Goal: Transaction & Acquisition: Download file/media

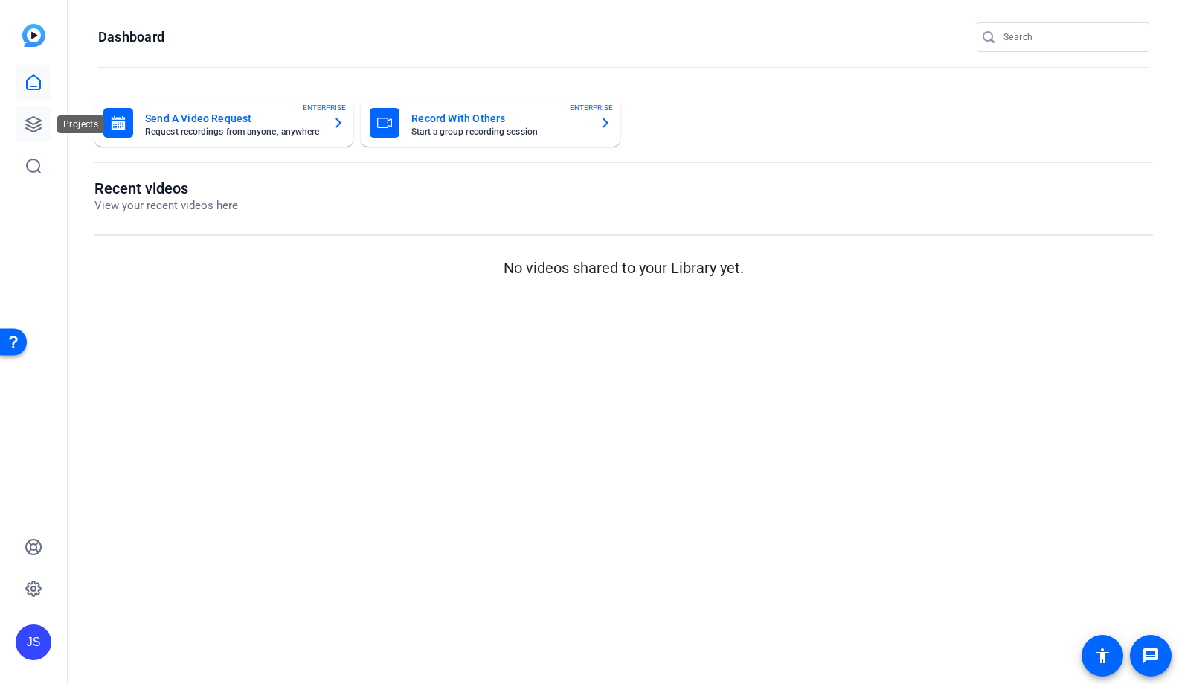
click at [42, 125] on link at bounding box center [34, 124] width 36 height 36
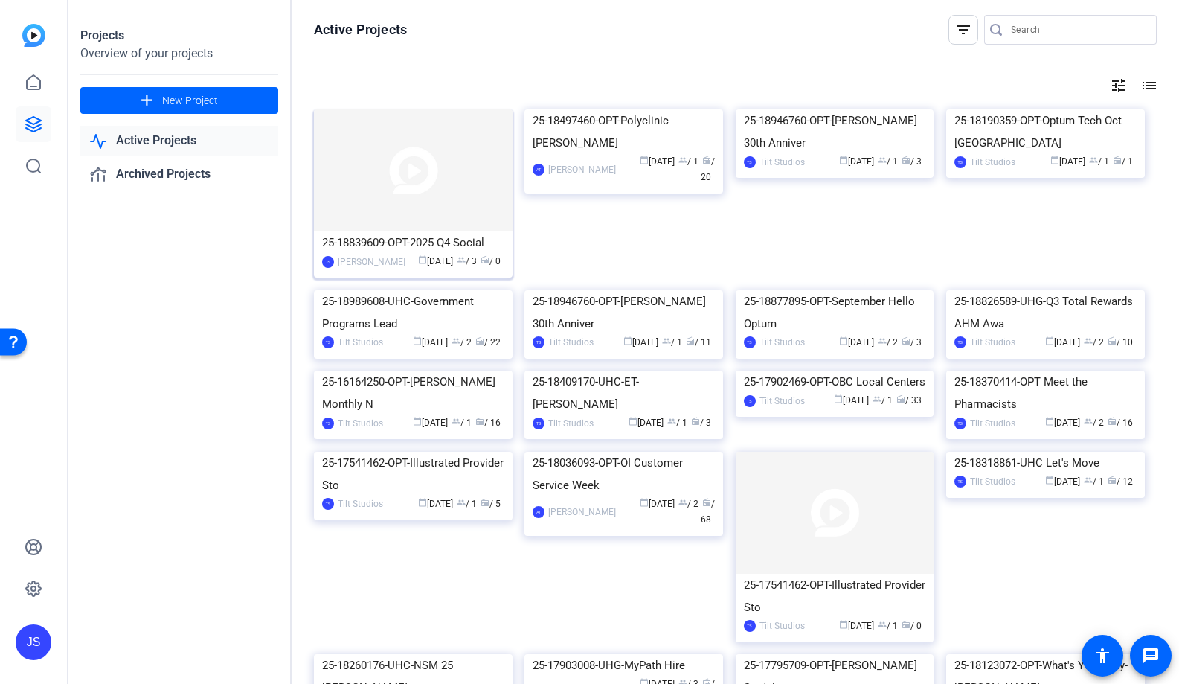
click at [448, 249] on div "25-18839609-OPT-2025 Q4 Social" at bounding box center [413, 242] width 182 height 22
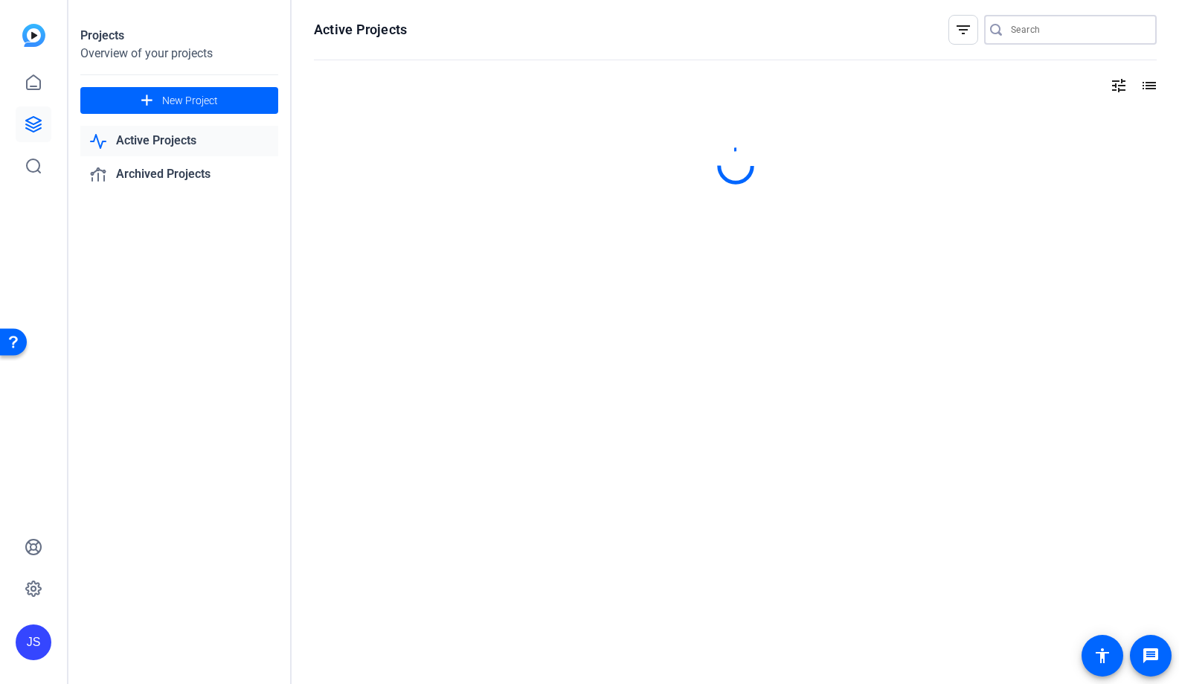
click at [1039, 24] on input "Search" at bounding box center [1078, 30] width 134 height 18
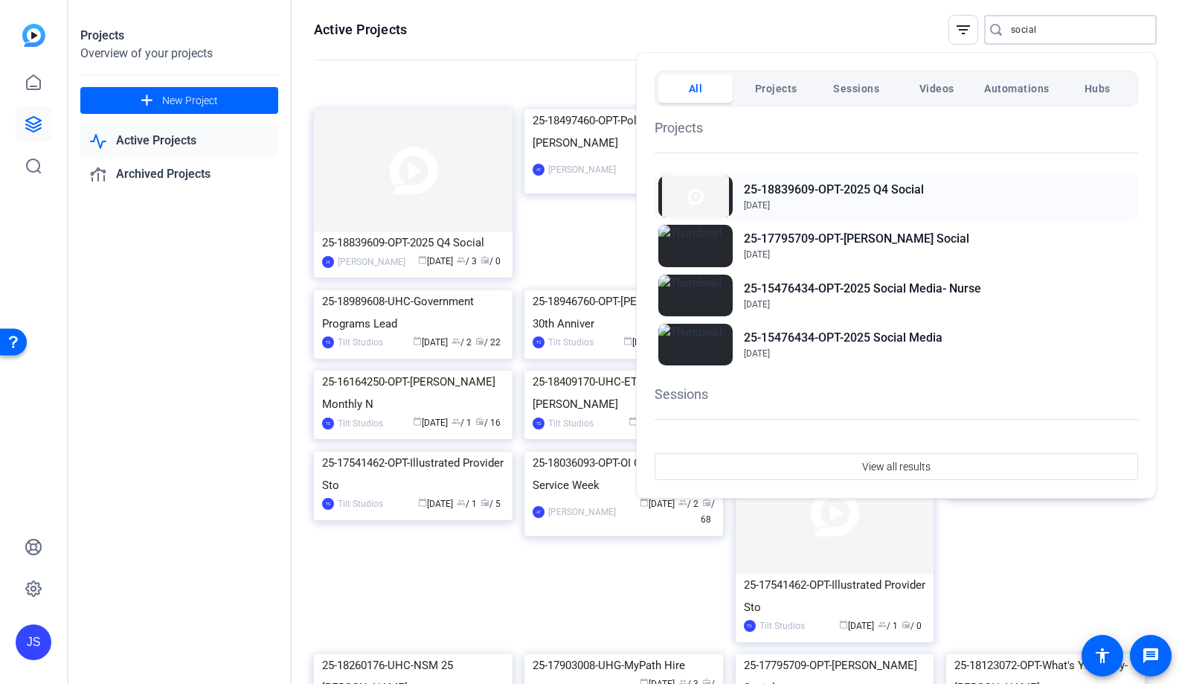
type input "social"
click at [866, 191] on h2 "25-18839609-OPT-2025 Q4 Social" at bounding box center [834, 190] width 180 height 18
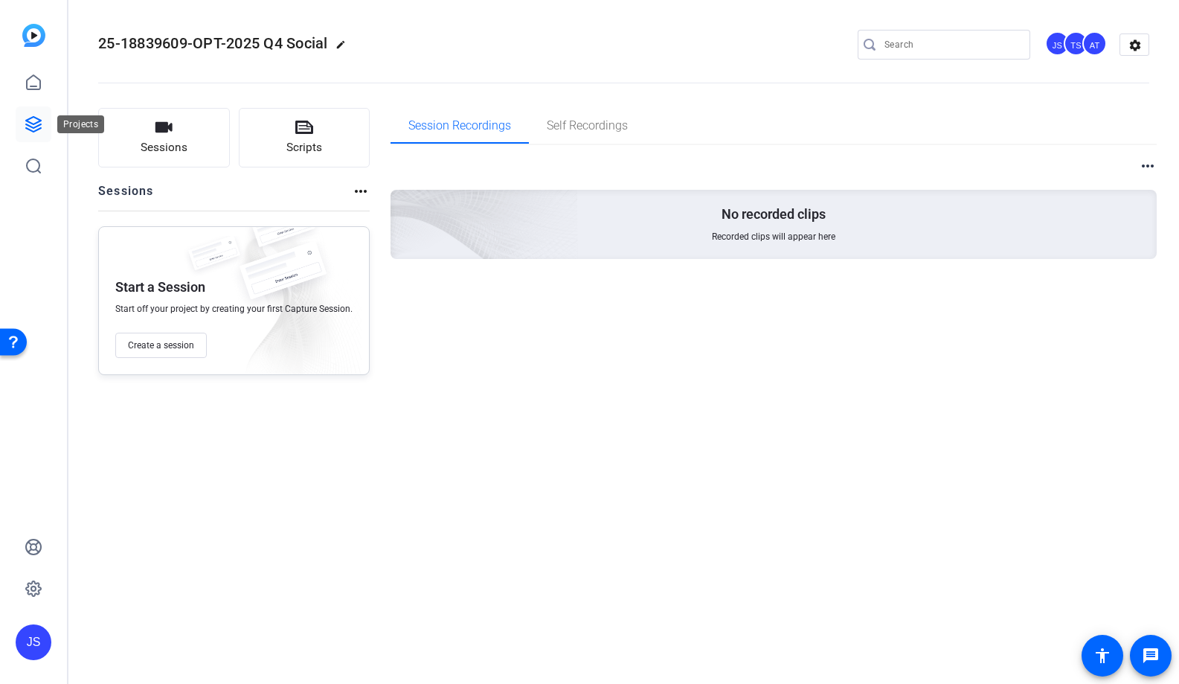
click at [38, 125] on icon at bounding box center [33, 124] width 15 height 15
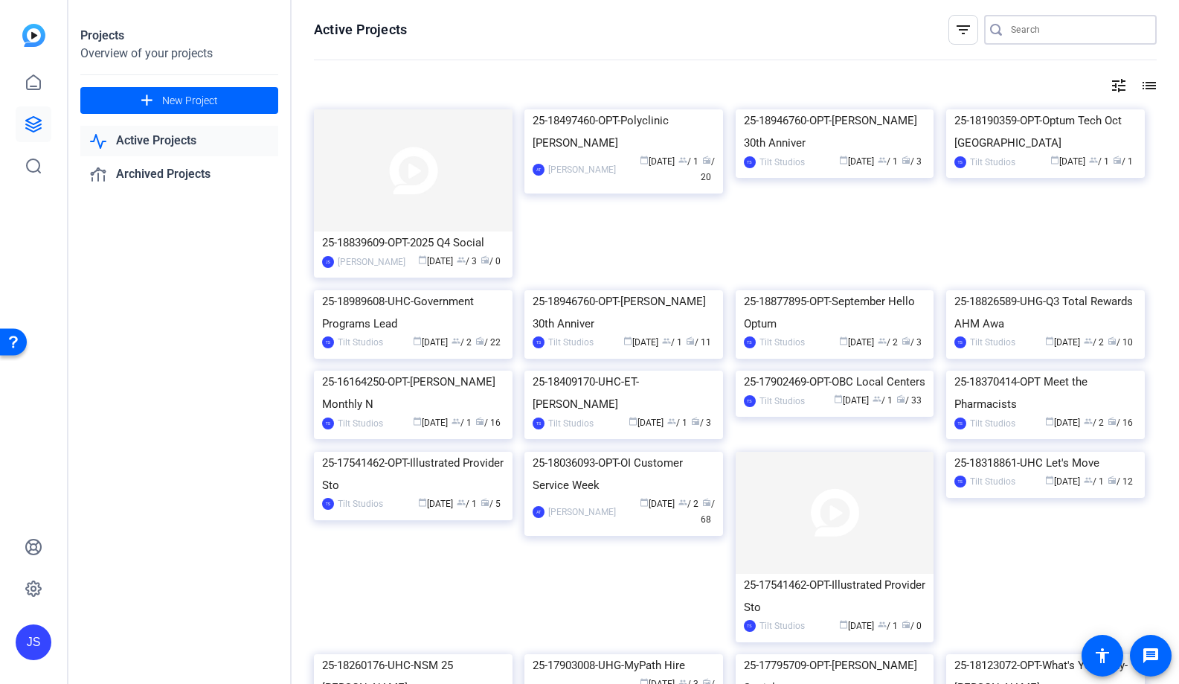
click at [1021, 30] on input "Search" at bounding box center [1078, 30] width 134 height 18
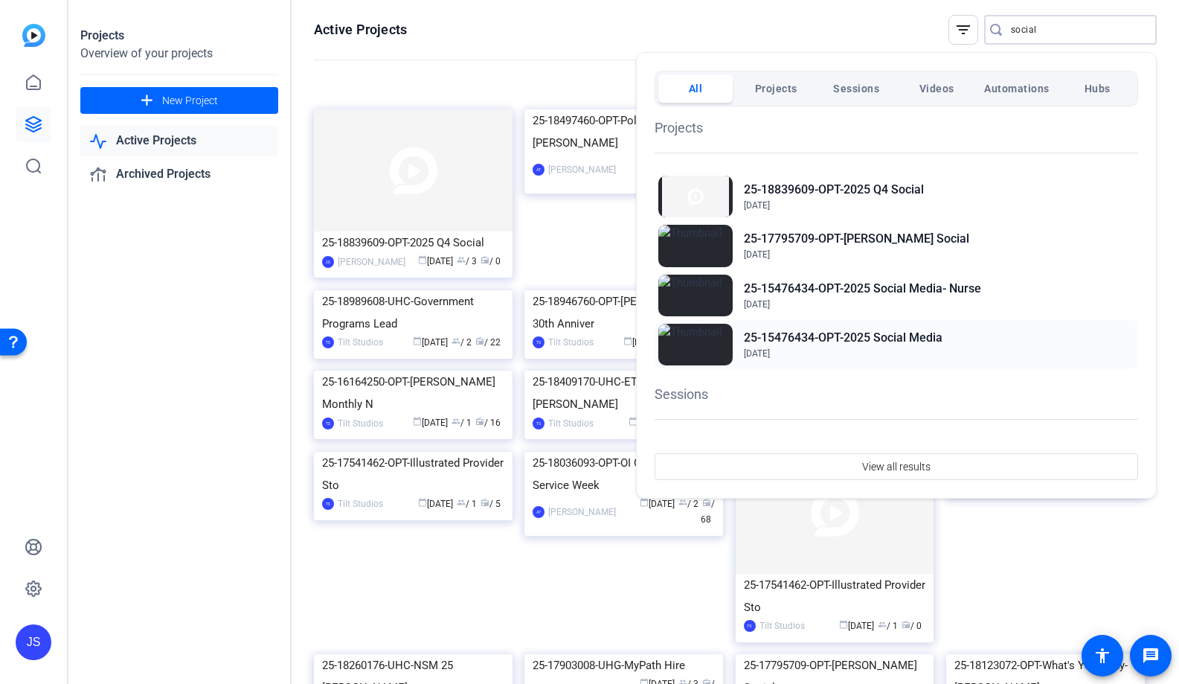
type input "social"
click at [793, 344] on h2 "25-15476434-OPT-2025 Social Media" at bounding box center [843, 338] width 199 height 18
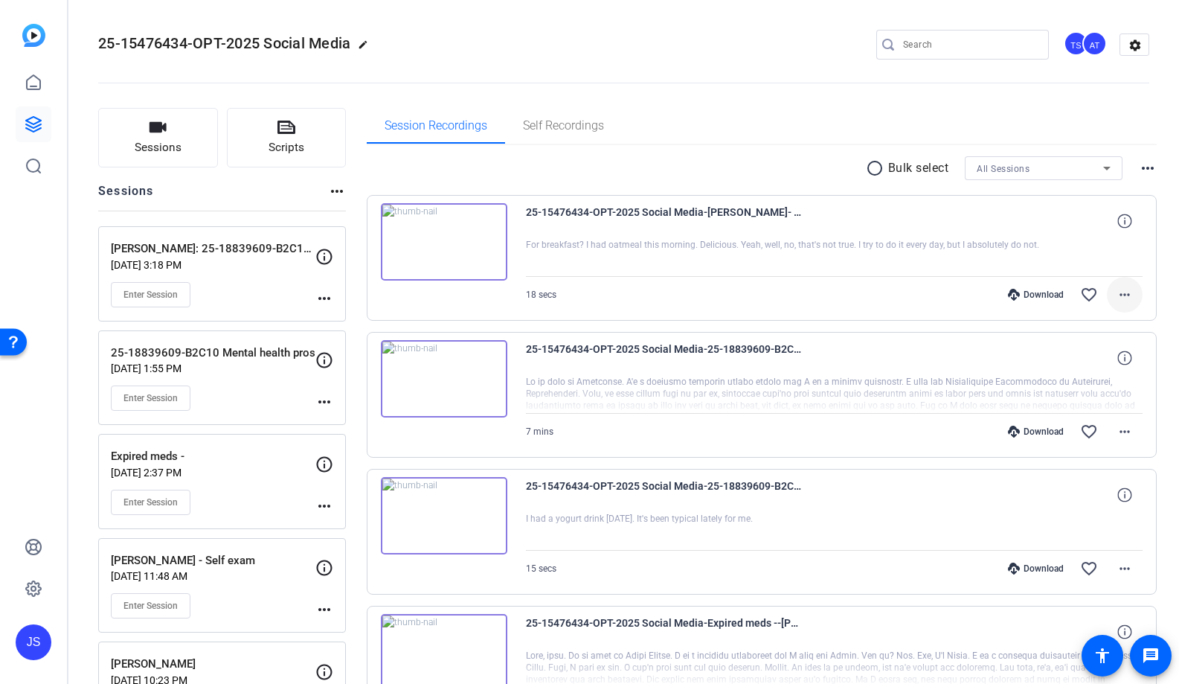
click at [1127, 295] on mat-icon "more_horiz" at bounding box center [1125, 295] width 18 height 18
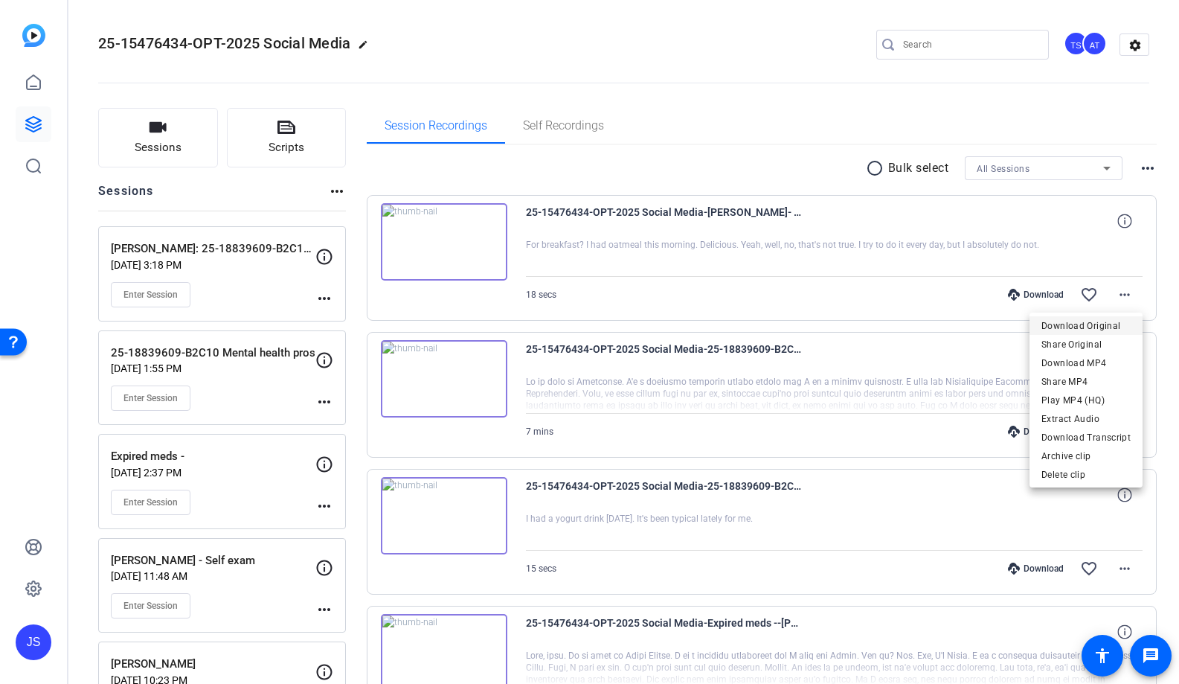
click at [1077, 328] on span "Download Original" at bounding box center [1086, 326] width 89 height 18
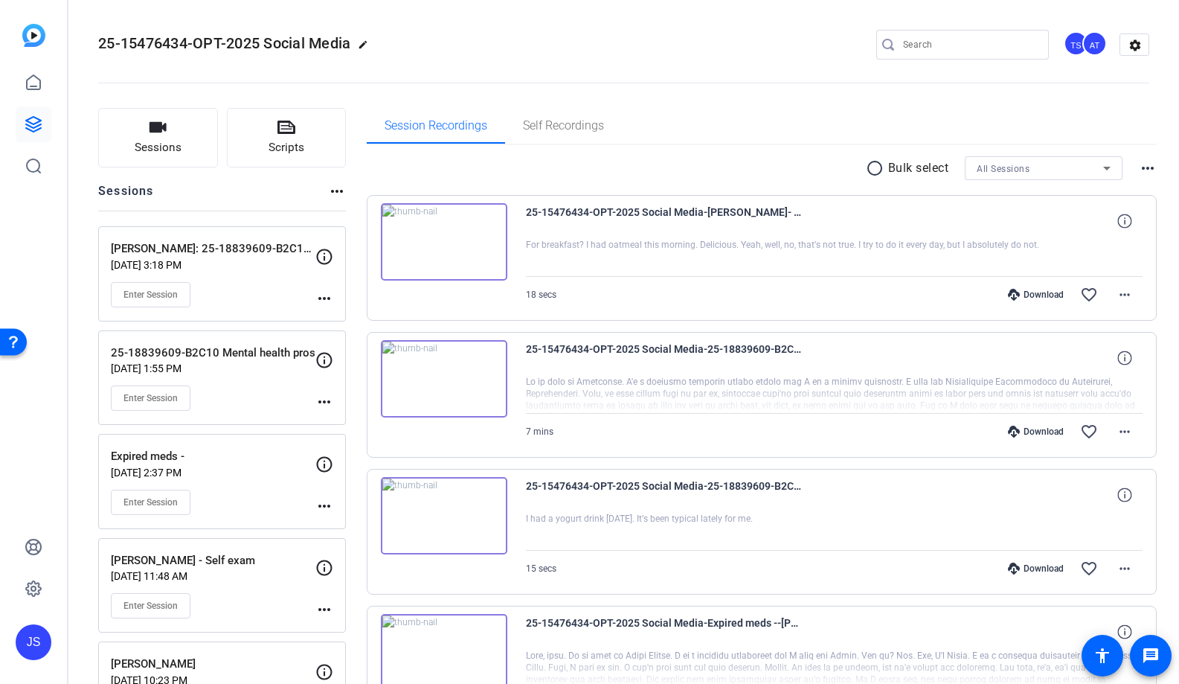
click at [539, 49] on div "25-15476434-OPT-2025 Social Media edit TS AT settings" at bounding box center [623, 44] width 1051 height 22
click at [664, 62] on openreel-divider-bar at bounding box center [623, 78] width 1051 height 45
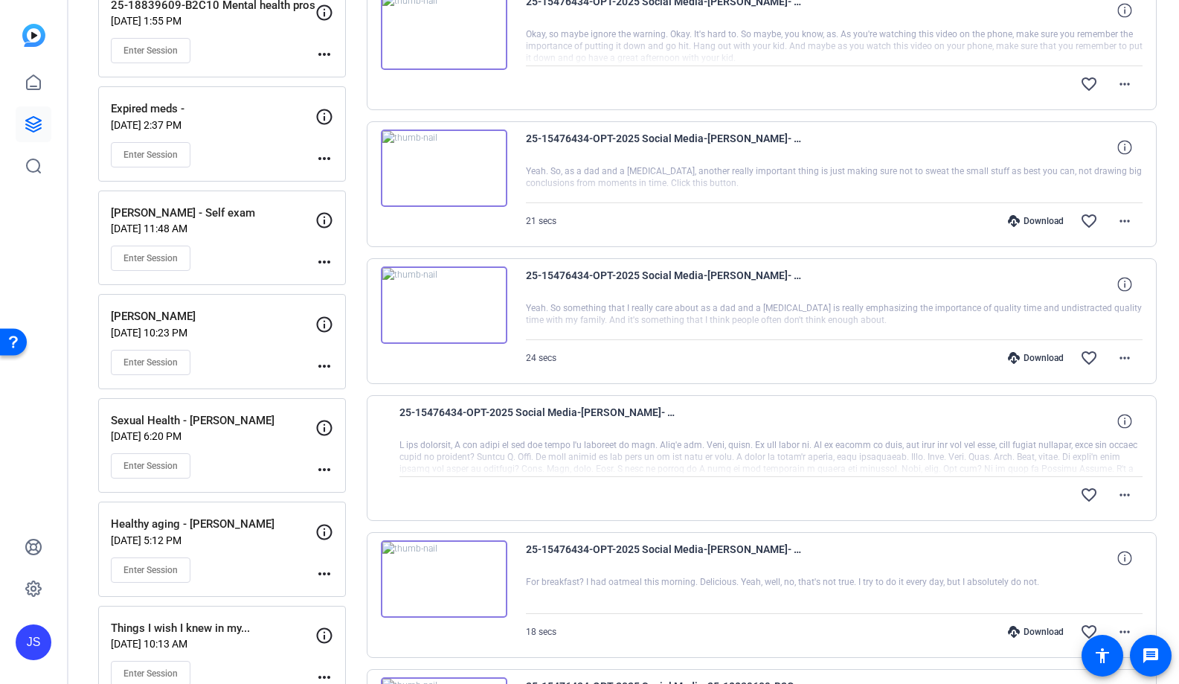
scroll to position [347, 0]
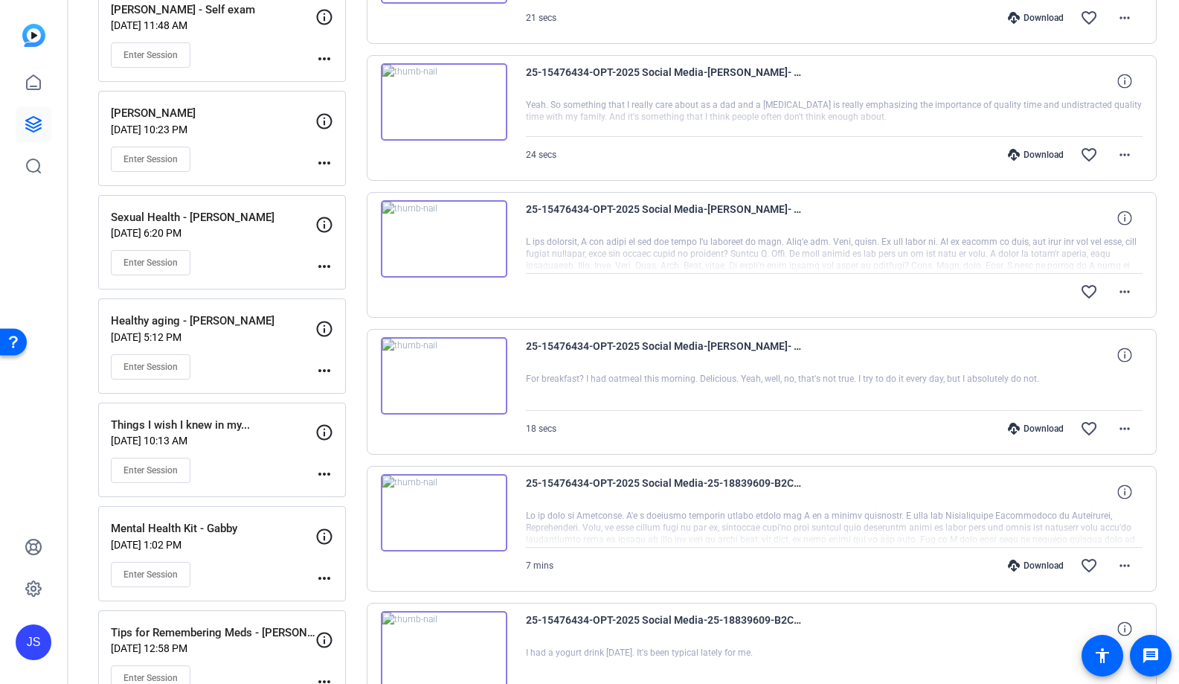
scroll to position [613, 0]
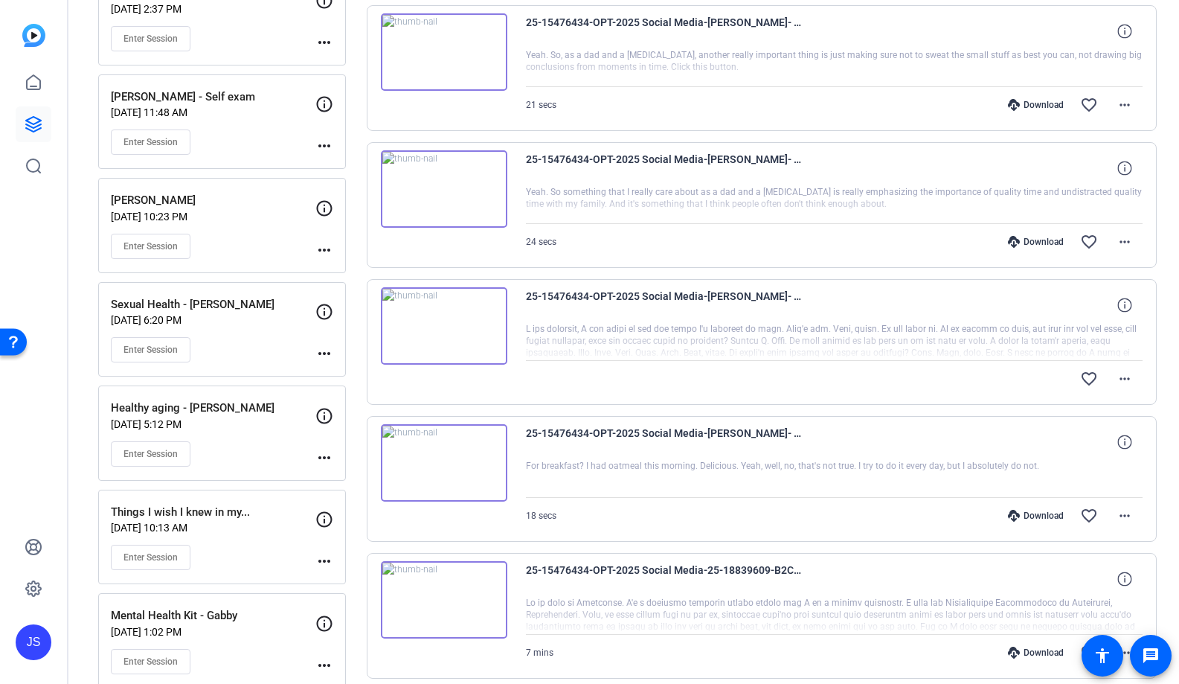
scroll to position [460, 0]
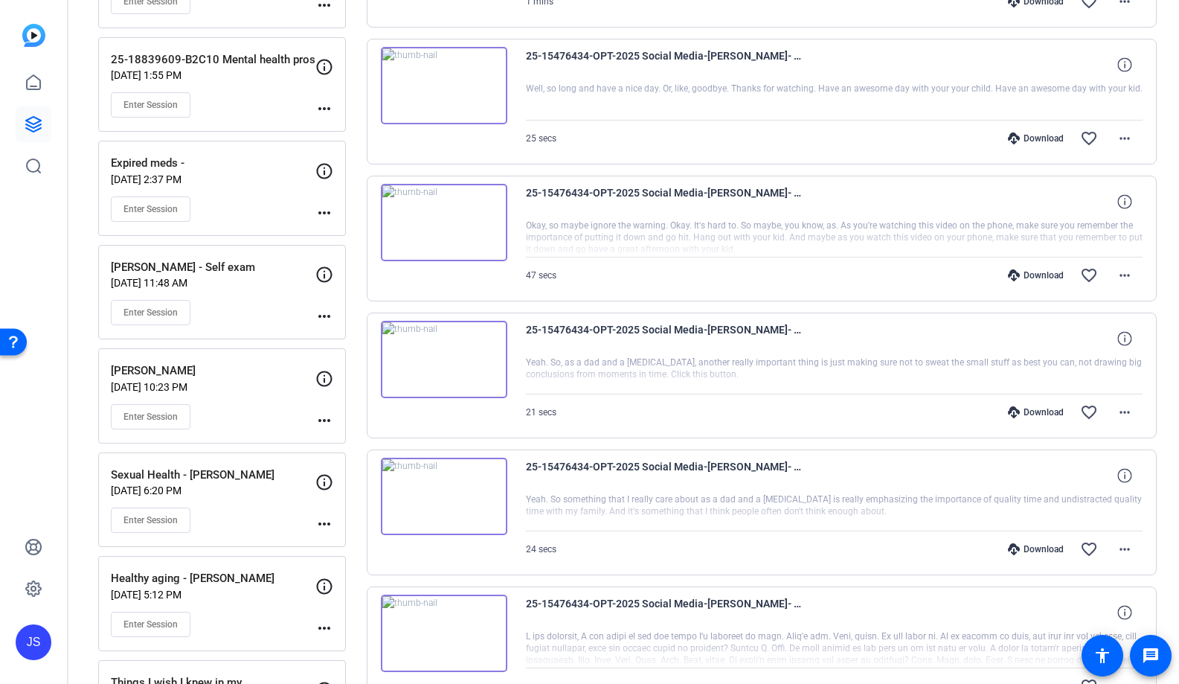
scroll to position [540, 0]
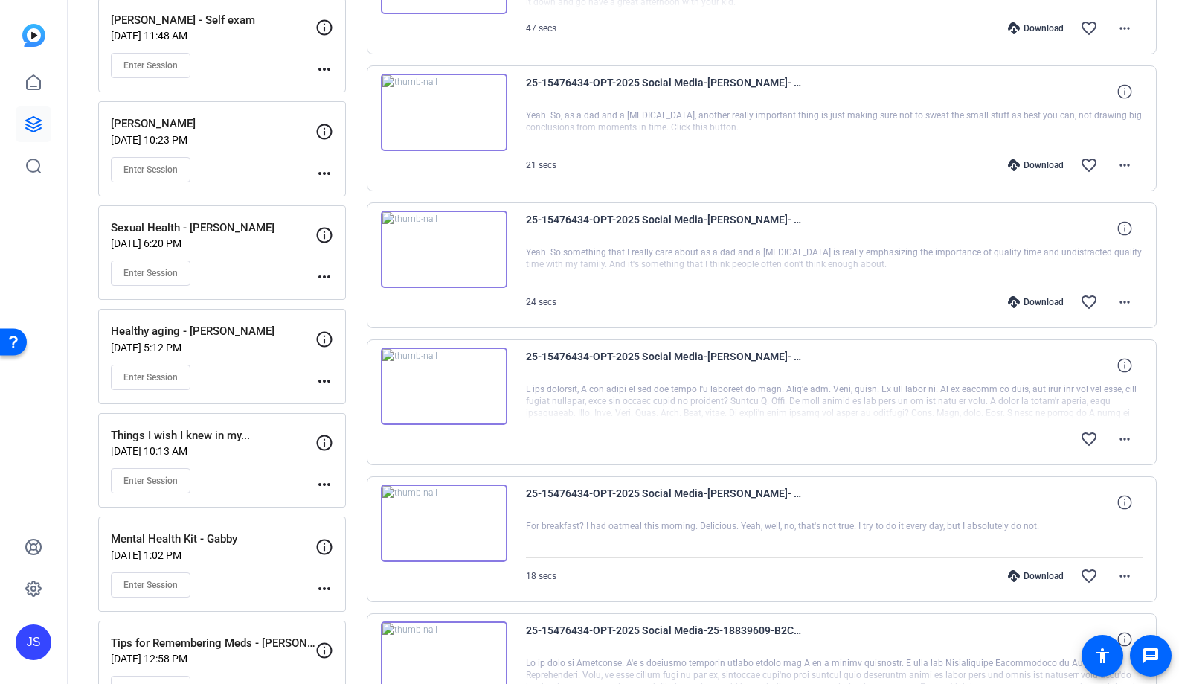
click at [437, 393] on img at bounding box center [444, 385] width 126 height 77
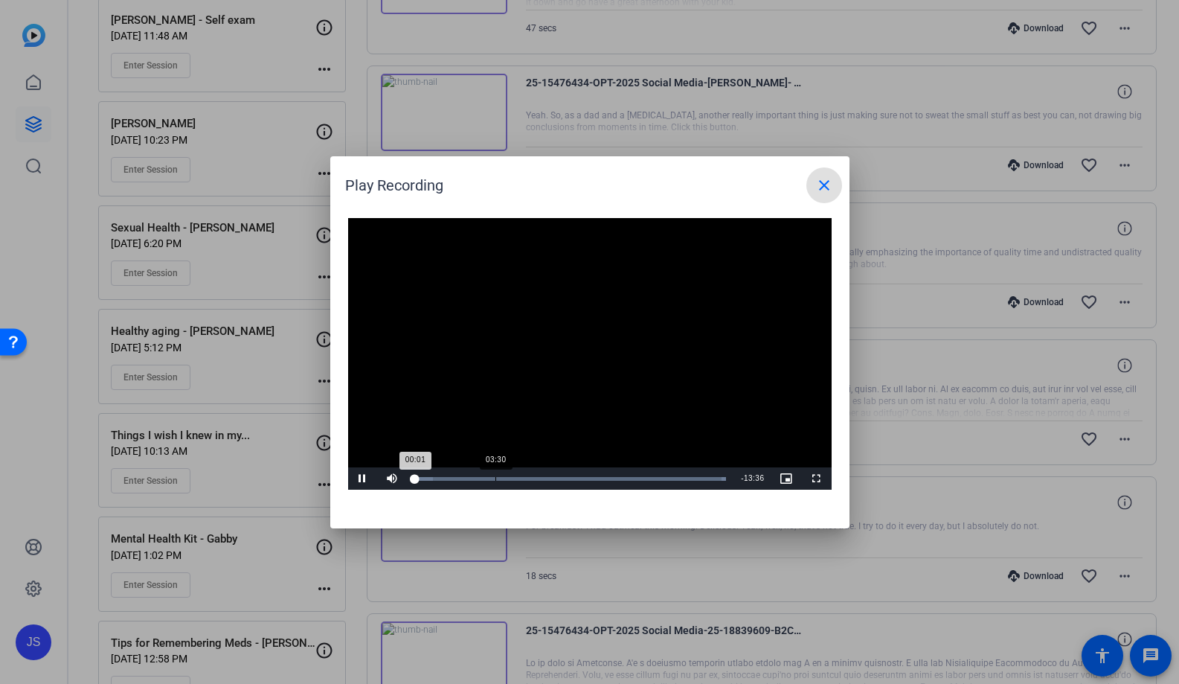
click at [495, 478] on div "Loaded : 100.00% 03:30 00:01" at bounding box center [571, 479] width 312 height 4
click at [695, 480] on div "Loaded : 100.00% 12:15 03:32" at bounding box center [571, 479] width 312 height 4
click at [709, 478] on div "Loaded : 100.00% 12:42 12:16" at bounding box center [573, 479] width 316 height 4
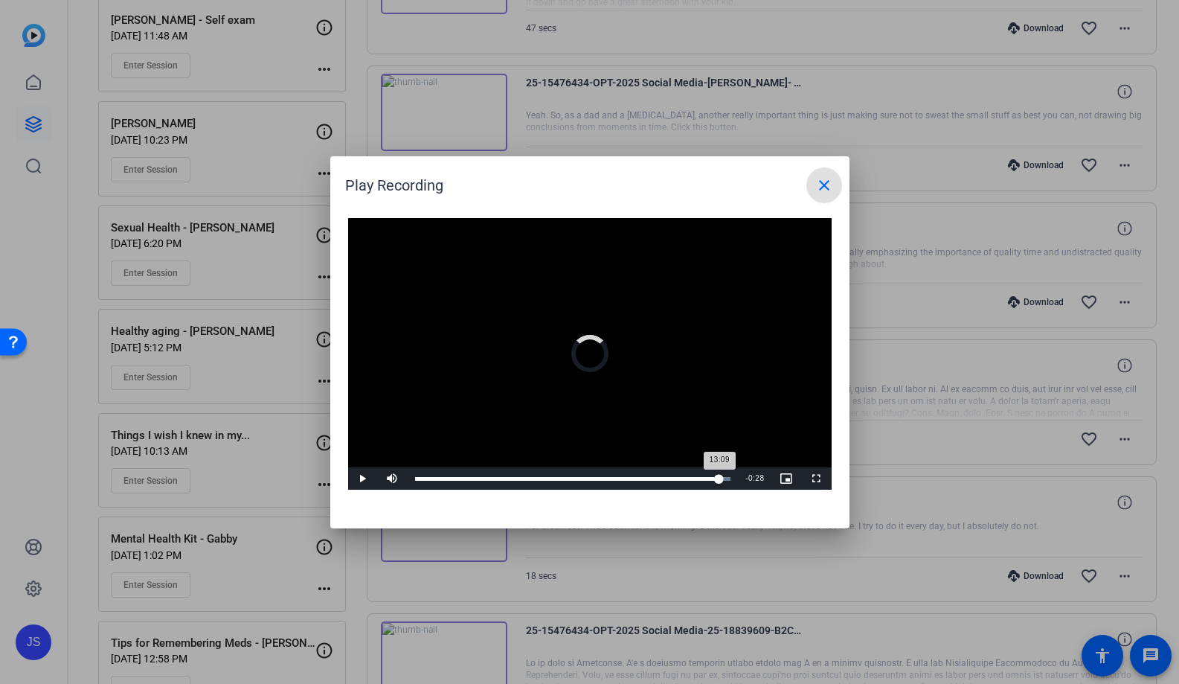
click at [719, 478] on div "Loaded : 100.00% 13:09 13:09" at bounding box center [573, 479] width 316 height 4
click at [722, 478] on div "13:20" at bounding box center [568, 479] width 307 height 4
click at [760, 477] on span "0:09" at bounding box center [756, 478] width 16 height 8
click at [673, 475] on div "Loaded : 100.00% 11:07 13:37" at bounding box center [573, 478] width 331 height 22
drag, startPoint x: 673, startPoint y: 475, endPoint x: 588, endPoint y: 471, distance: 84.2
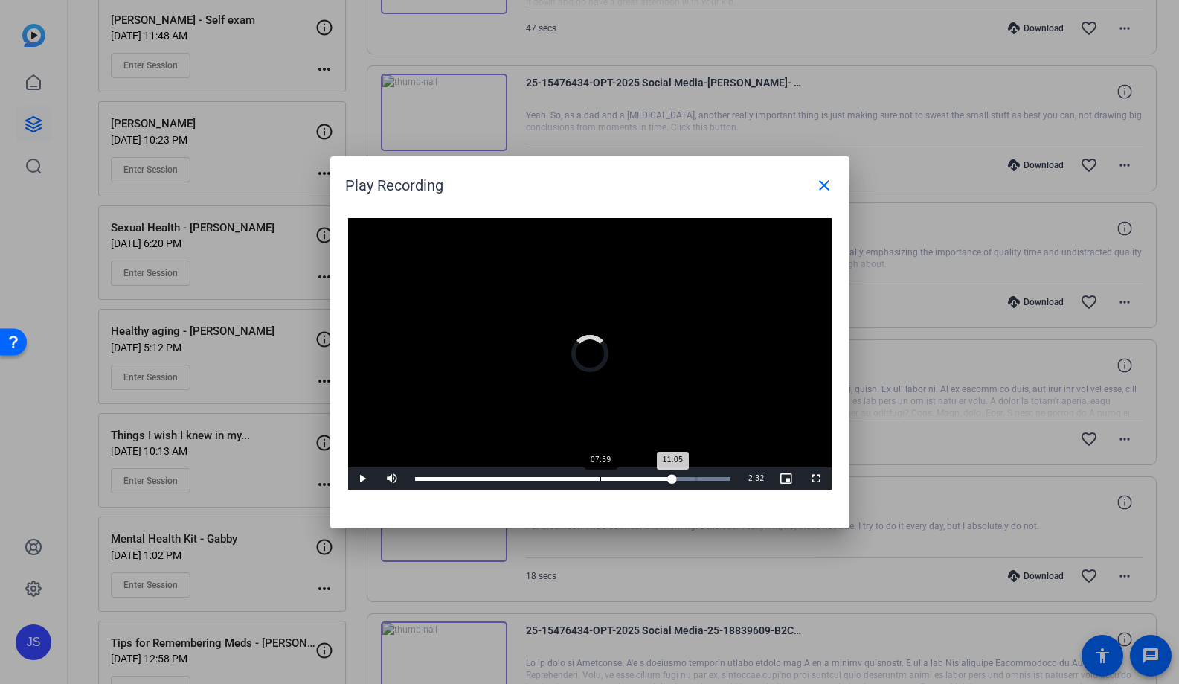
click at [588, 471] on div "Loaded : 100.00% 07:59 11:05" at bounding box center [573, 478] width 331 height 22
click at [532, 472] on div "Loaded : 100.00% 05:21 05:23" at bounding box center [573, 478] width 331 height 22
click at [819, 190] on mat-icon "close" at bounding box center [824, 185] width 18 height 18
